Goal: Find specific page/section: Find specific page/section

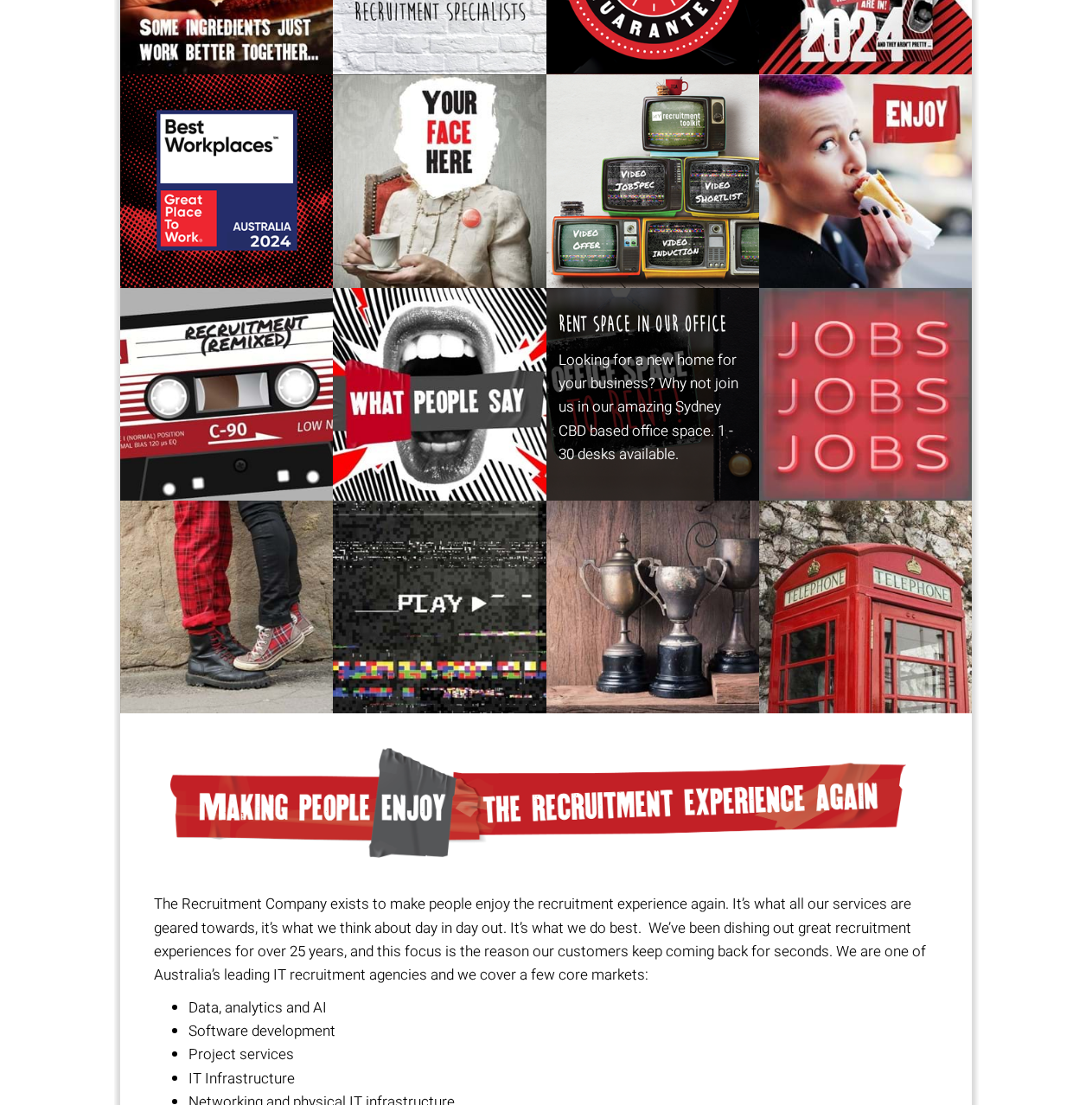
scroll to position [13, 0]
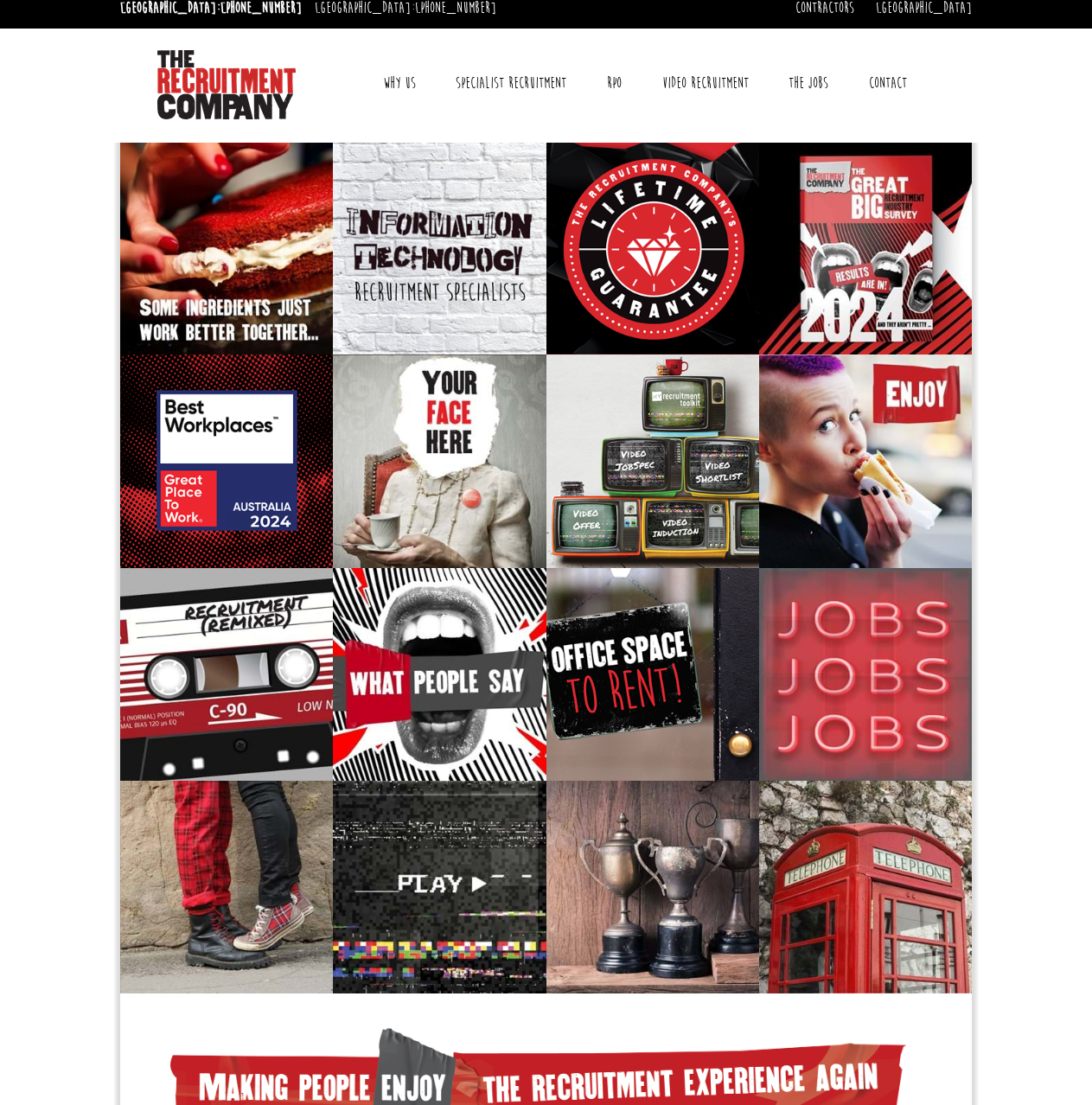
click at [396, 83] on link "Why Us" at bounding box center [399, 83] width 59 height 43
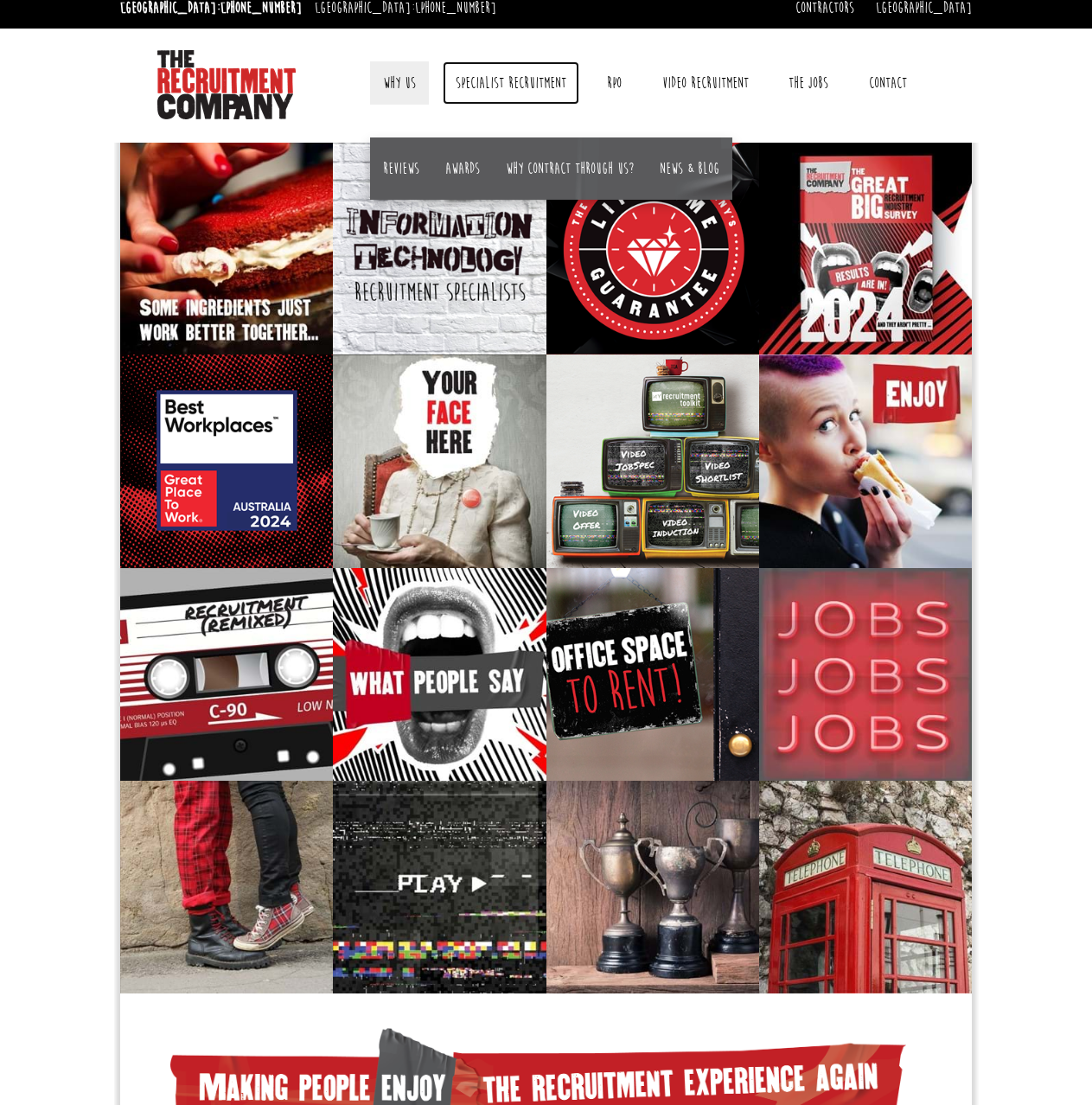
click at [535, 77] on link "Specialist Recruitment" at bounding box center [510, 83] width 136 height 43
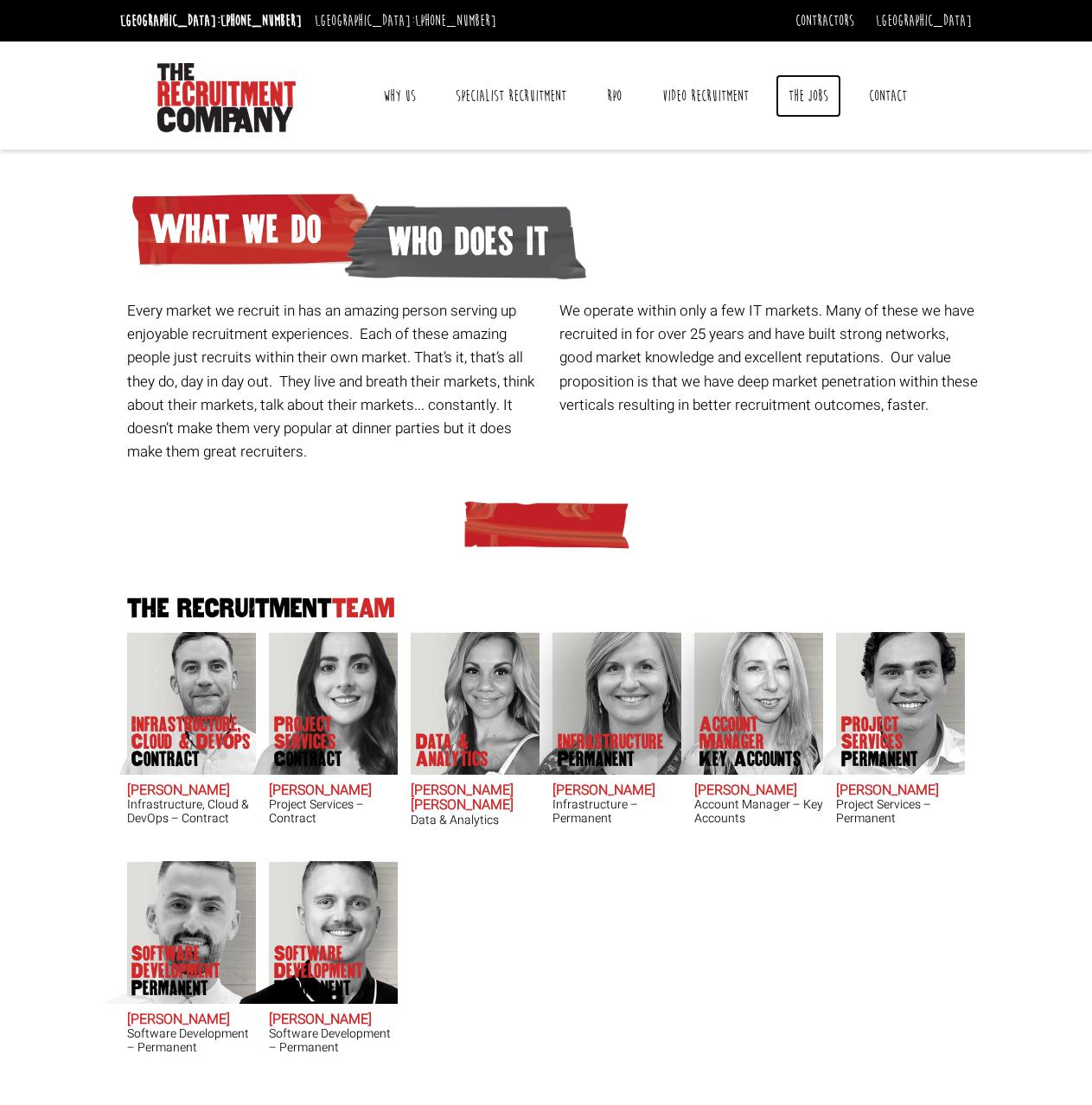
click at [811, 103] on link "The Jobs" at bounding box center [808, 96] width 66 height 43
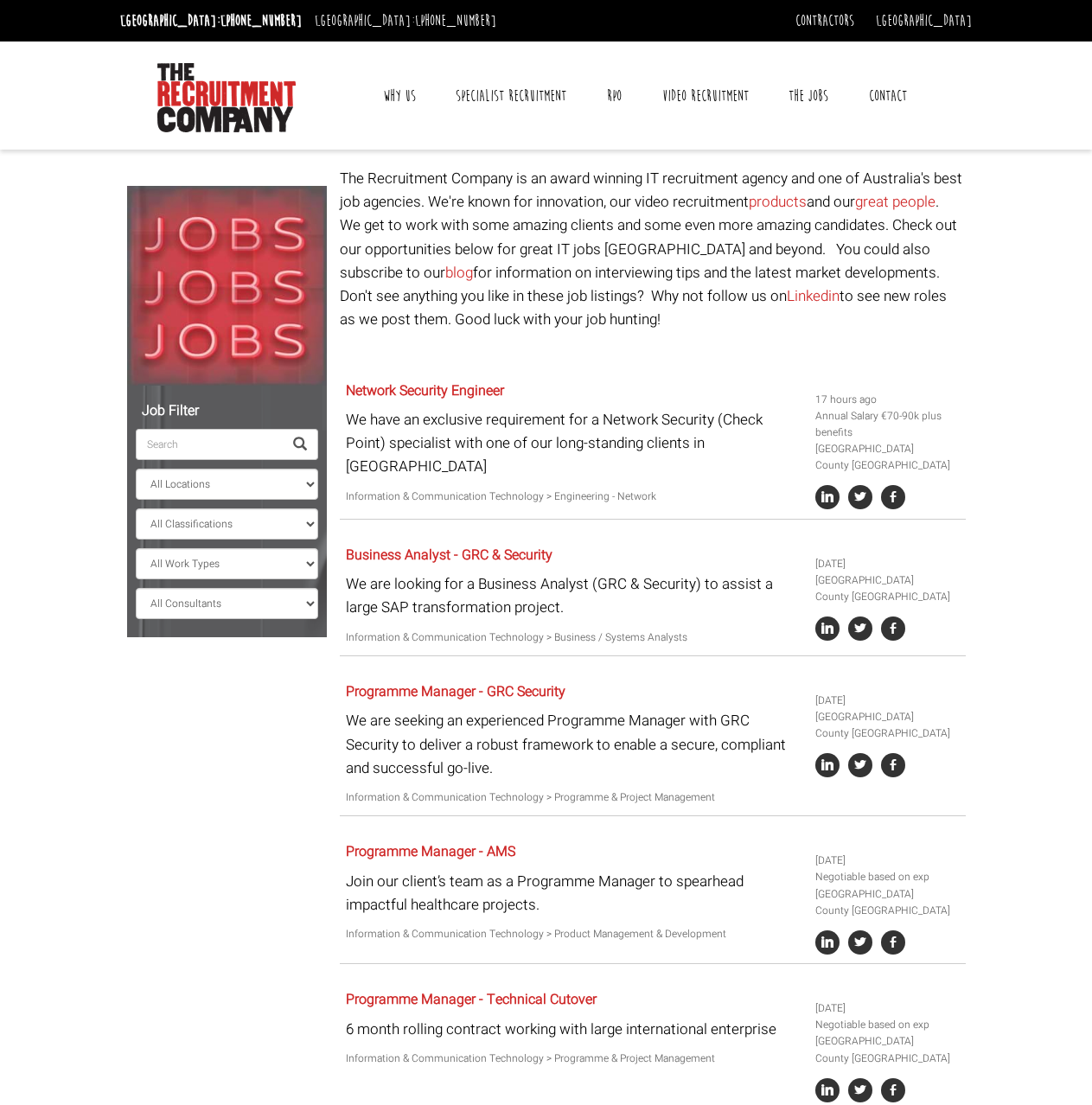
click at [884, 91] on link "Contact" at bounding box center [887, 96] width 64 height 43
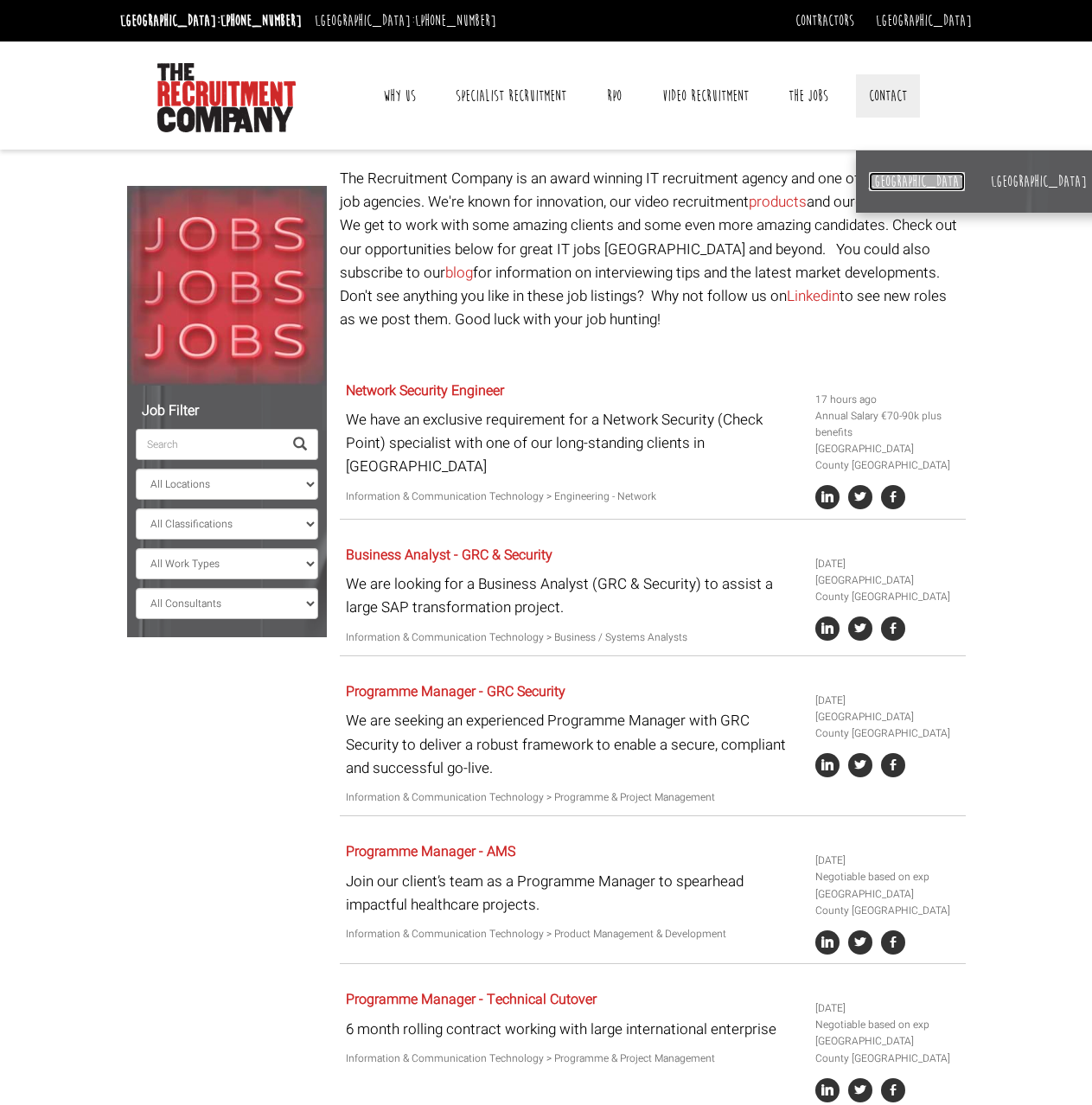
click at [877, 180] on link "[GEOGRAPHIC_DATA]" at bounding box center [916, 181] width 96 height 19
